Goal: Navigation & Orientation: Understand site structure

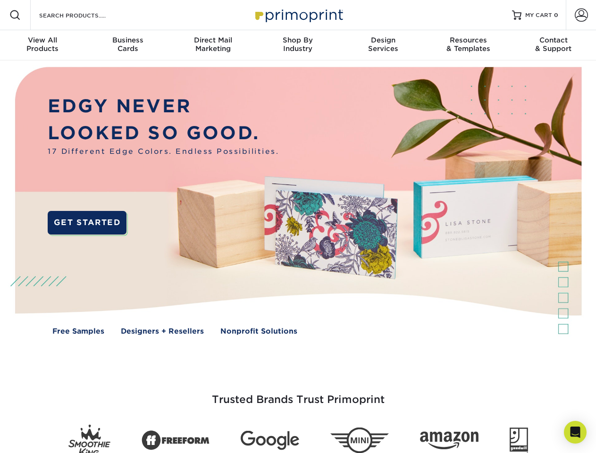
click at [298, 227] on img at bounding box center [298, 207] width 590 height 295
click at [15, 15] on span at bounding box center [14, 14] width 11 height 11
click at [581, 15] on span at bounding box center [581, 15] width 13 height 13
click at [43, 45] on div "View All Products" at bounding box center [42, 44] width 85 height 17
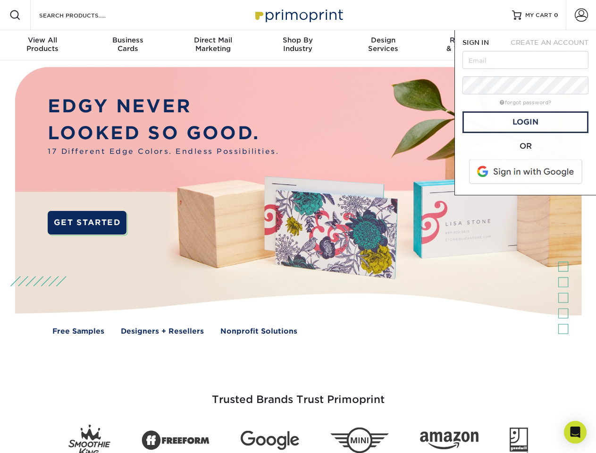
click at [128, 45] on div "Business Cards" at bounding box center [127, 44] width 85 height 17
click at [213, 45] on div "Direct Mail Marketing" at bounding box center [212, 44] width 85 height 17
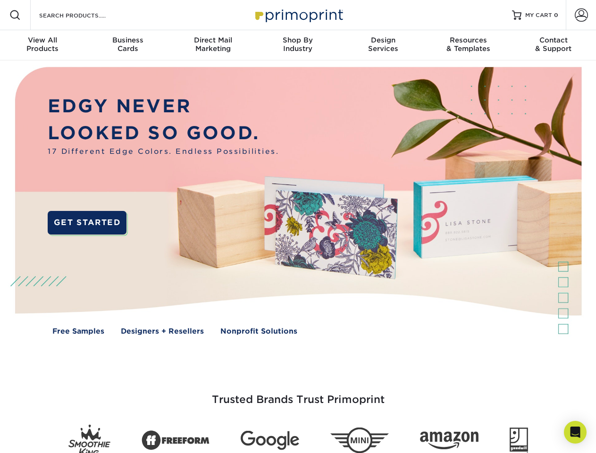
click at [298, 45] on div "Shop By Industry" at bounding box center [297, 44] width 85 height 17
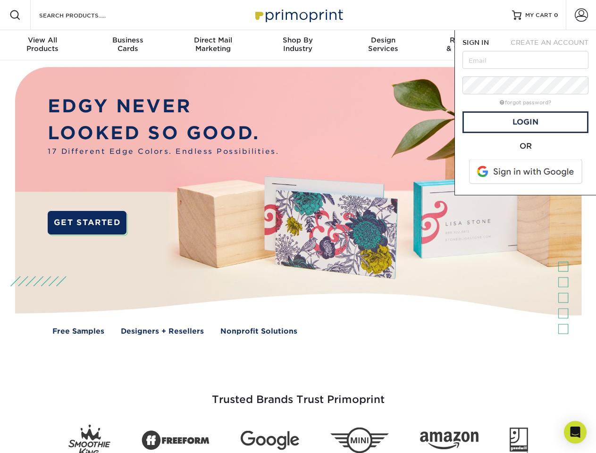
click at [383, 45] on div "Design Services" at bounding box center [383, 44] width 85 height 17
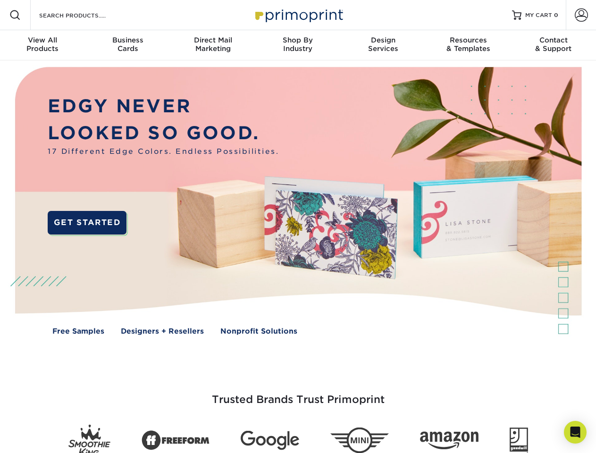
click at [468, 45] on span "SIGN IN" at bounding box center [476, 43] width 26 height 8
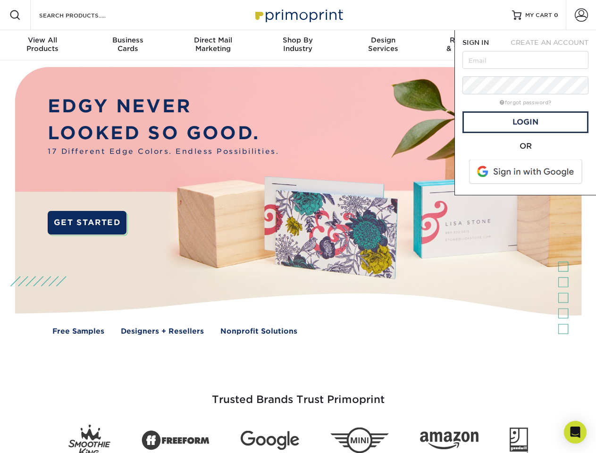
click at [554, 45] on div "Contact & Support" at bounding box center [553, 44] width 85 height 17
